Goal: Task Accomplishment & Management: Use online tool/utility

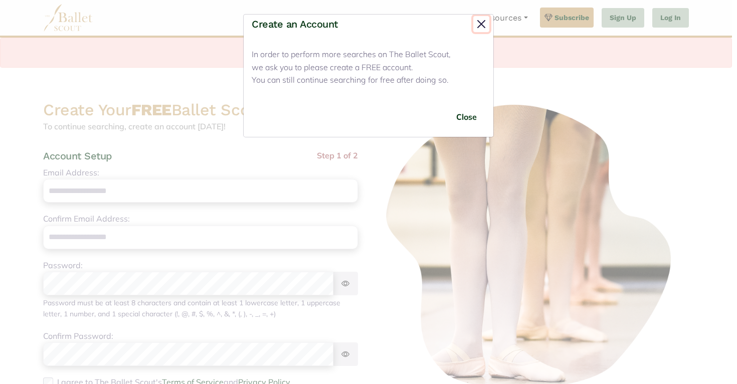
click at [478, 28] on button "Close" at bounding box center [481, 24] width 16 height 16
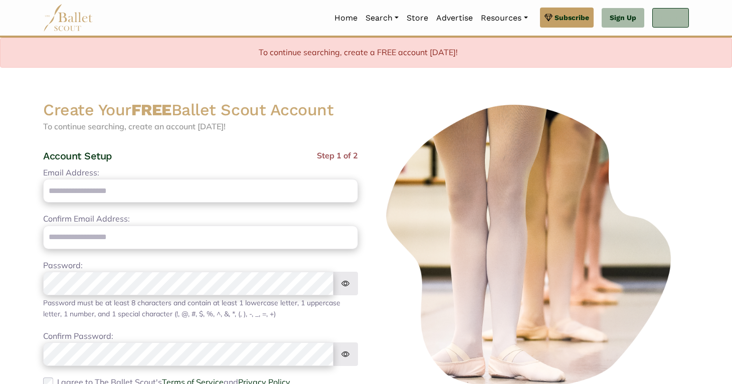
click at [676, 15] on link "Log In" at bounding box center [670, 18] width 37 height 20
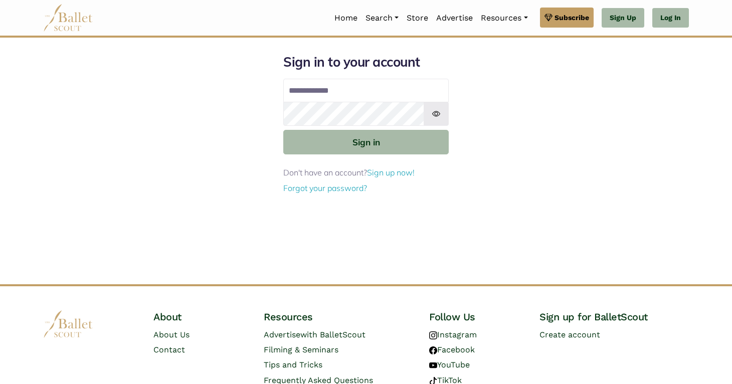
click at [386, 98] on input "Email address" at bounding box center [365, 91] width 165 height 24
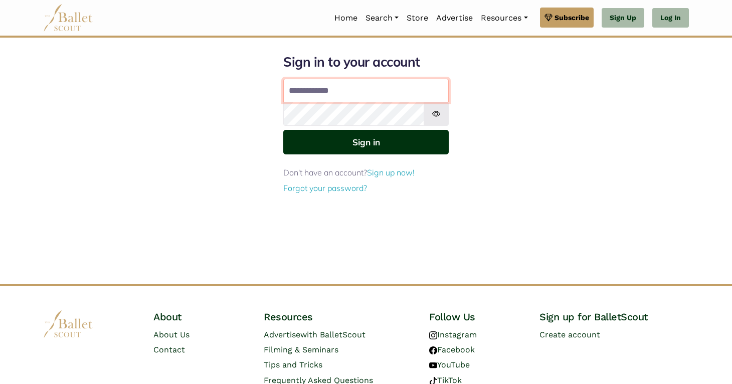
type input "**********"
click at [367, 137] on button "Sign in" at bounding box center [365, 142] width 165 height 25
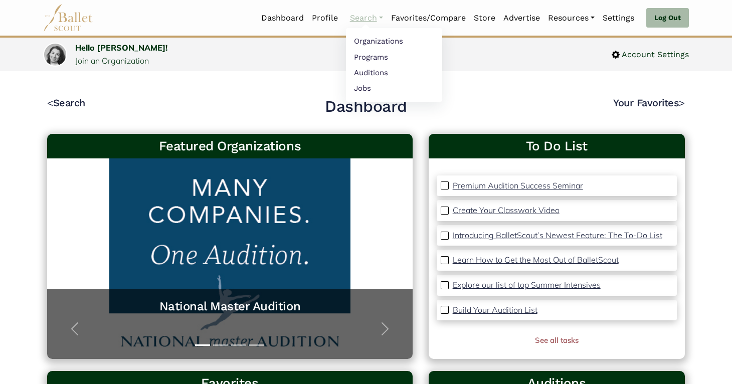
click at [349, 17] on link "Search" at bounding box center [366, 18] width 41 height 21
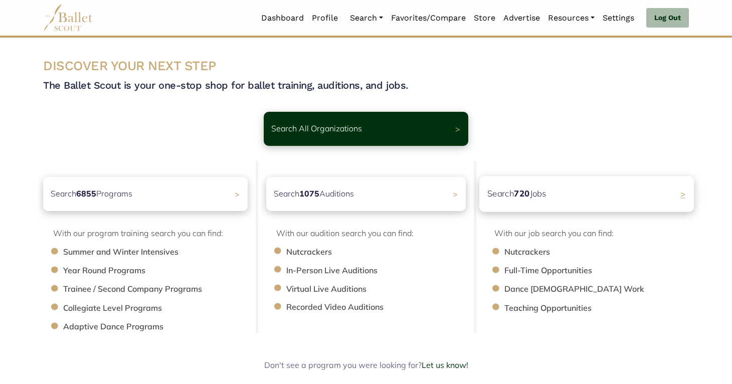
click at [554, 191] on div "Search 720 Jobs >" at bounding box center [586, 194] width 215 height 36
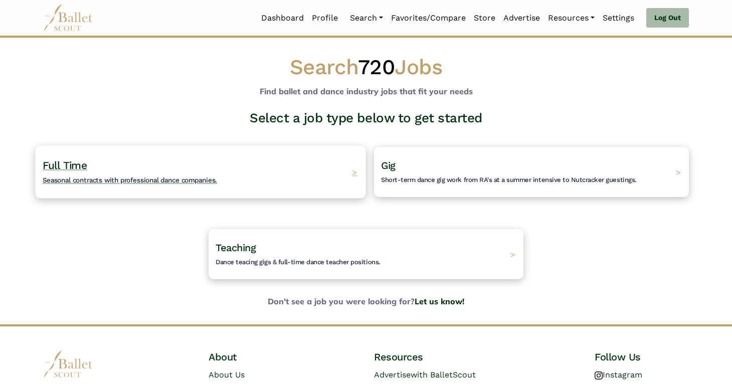
click at [329, 169] on div "Full Time Seasonal contracts with professional dance companies. >" at bounding box center [200, 171] width 330 height 53
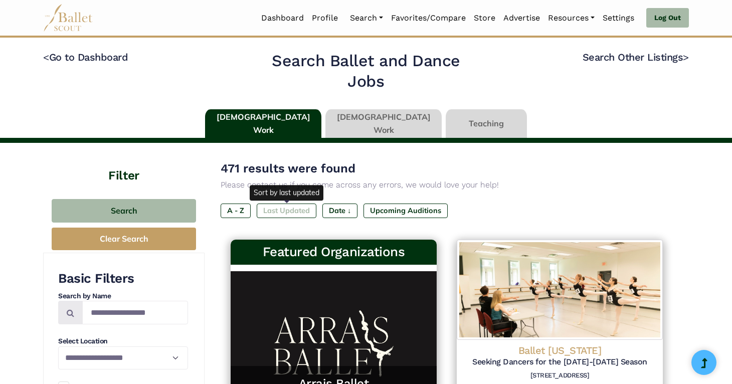
click at [284, 212] on label "Last Updated" at bounding box center [287, 211] width 60 height 14
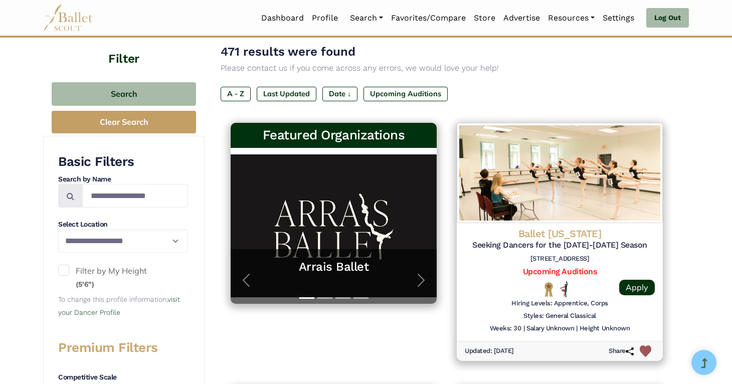
scroll to position [233, 0]
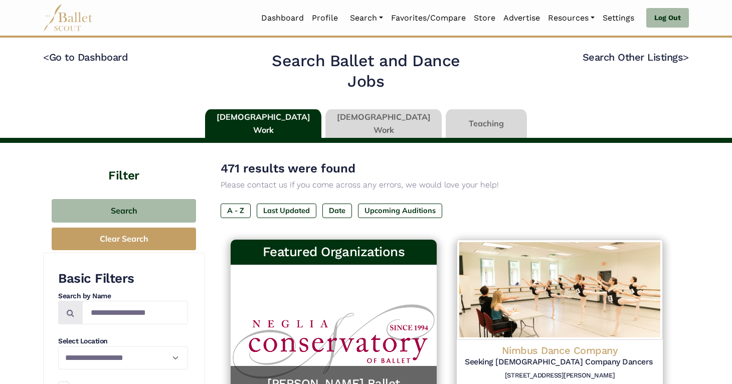
click at [361, 121] on link at bounding box center [383, 123] width 116 height 29
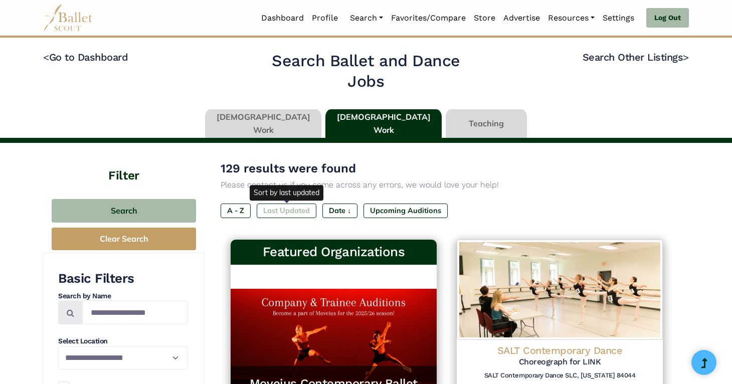
click at [290, 211] on label "Last Updated" at bounding box center [287, 211] width 60 height 14
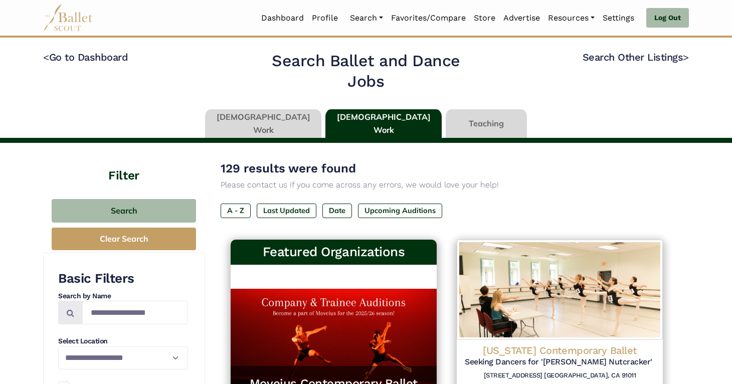
click at [453, 123] on link at bounding box center [486, 123] width 81 height 29
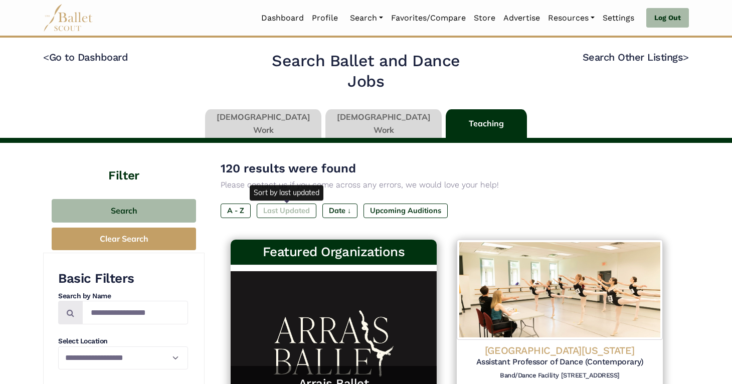
click at [282, 214] on label "Last Updated" at bounding box center [287, 211] width 60 height 14
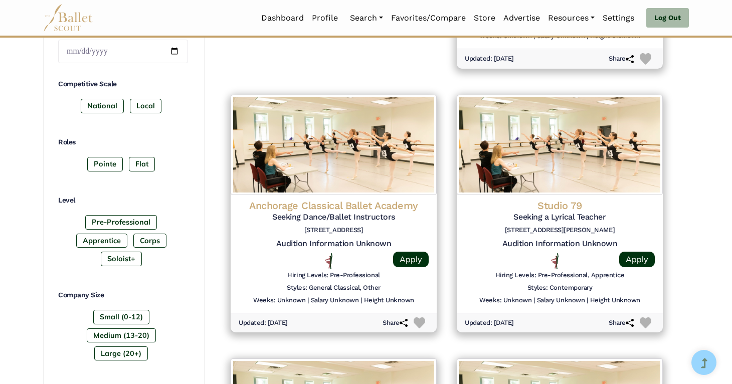
scroll to position [474, 0]
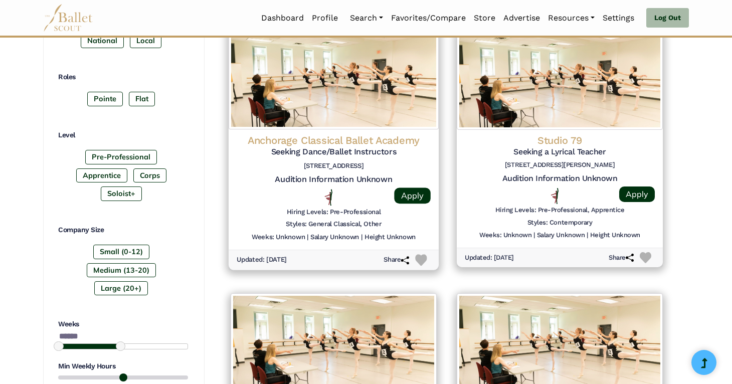
click at [365, 145] on h4 "Anchorage Classical Ballet Academy" at bounding box center [334, 140] width 194 height 14
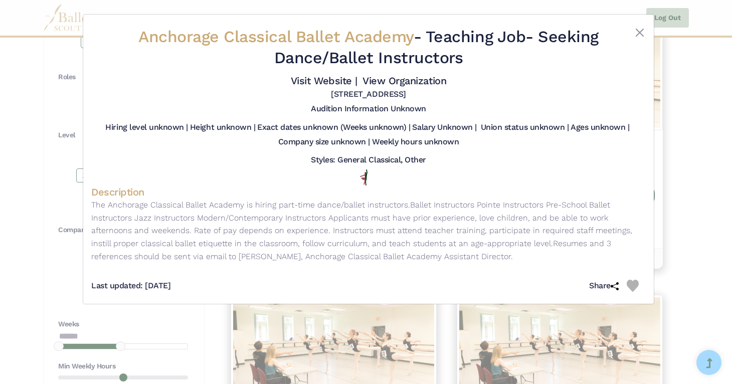
click at [635, 26] on div "Anchorage Classical Ballet Academy - Teaching Job - Seeking Dance/Ballet Instru…" at bounding box center [368, 63] width 555 height 81
click at [635, 28] on button "Close" at bounding box center [640, 33] width 12 height 12
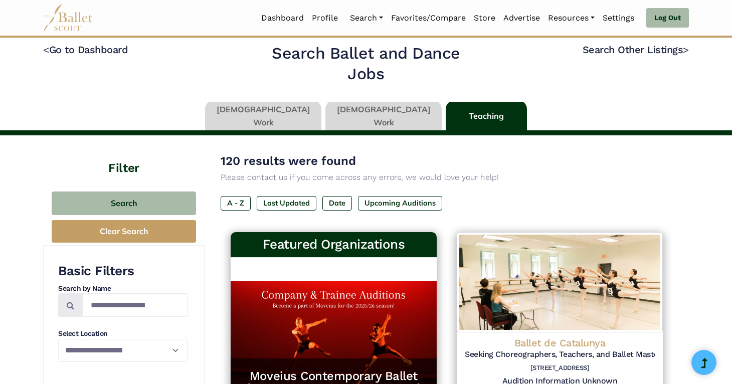
scroll to position [0, 0]
